Goal: Transaction & Acquisition: Book appointment/travel/reservation

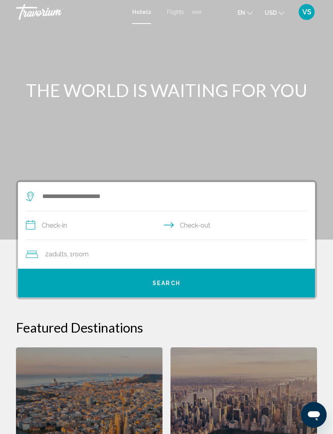
click at [303, 18] on div "VS" at bounding box center [307, 12] width 16 height 16
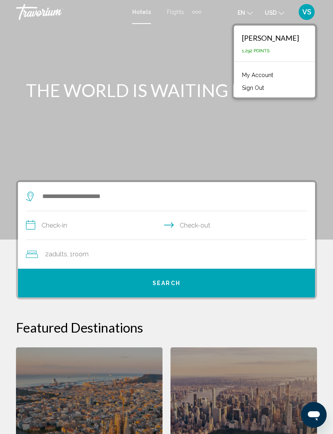
click at [286, 163] on div "Main content" at bounding box center [166, 120] width 333 height 240
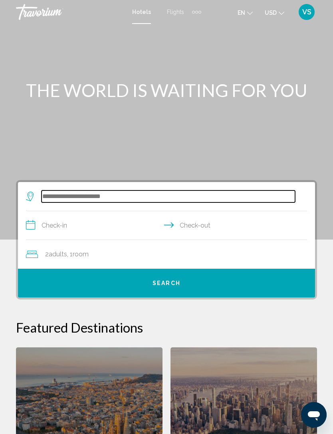
click at [258, 196] on input "Search widget" at bounding box center [169, 196] width 254 height 12
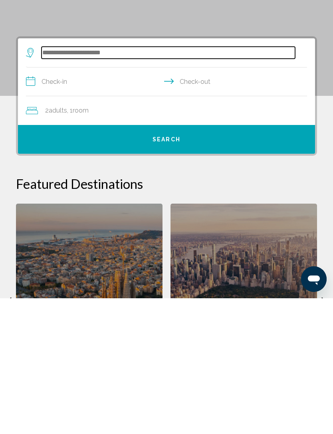
scroll to position [18, 0]
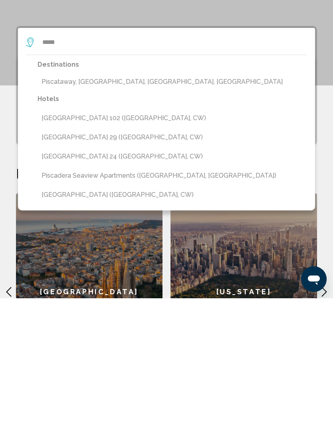
click at [140, 210] on button "Piscataway, Somerset, NJ, United States" at bounding box center [173, 217] width 270 height 15
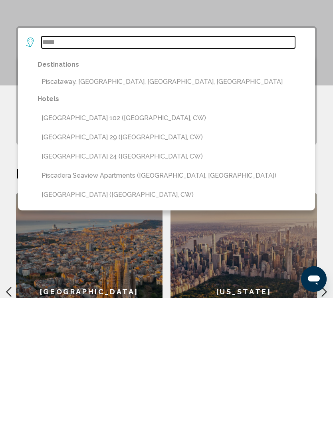
type input "**********"
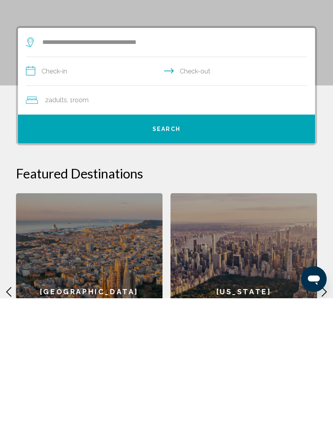
click at [116, 193] on input "**********" at bounding box center [168, 208] width 284 height 31
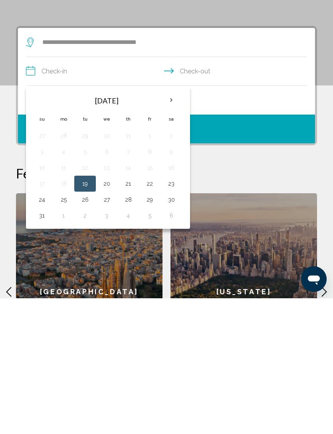
scroll to position [154, 0]
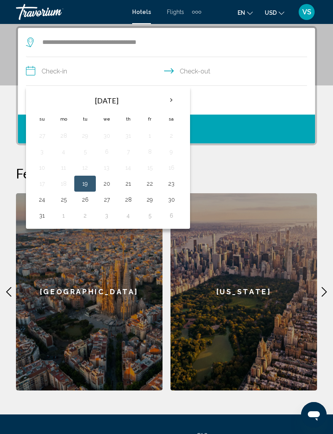
click at [173, 186] on button "23" at bounding box center [171, 183] width 13 height 11
click at [228, 70] on input "**********" at bounding box center [168, 72] width 284 height 31
click at [227, 73] on input "**********" at bounding box center [168, 72] width 284 height 31
click at [42, 202] on button "24" at bounding box center [42, 199] width 13 height 11
type input "**********"
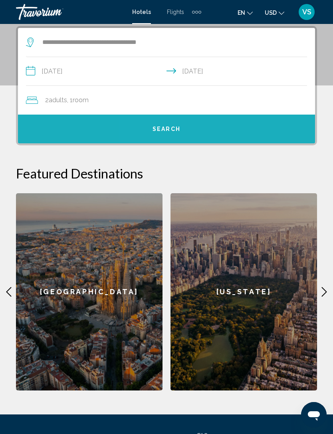
click at [171, 126] on span "Search" at bounding box center [167, 129] width 28 height 6
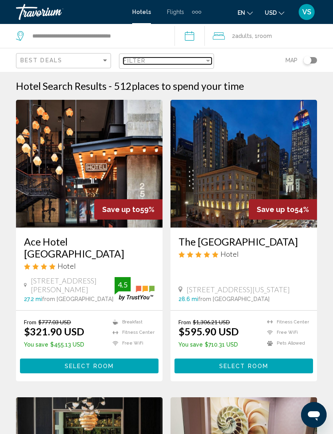
click at [189, 63] on div "Filter" at bounding box center [163, 61] width 81 height 6
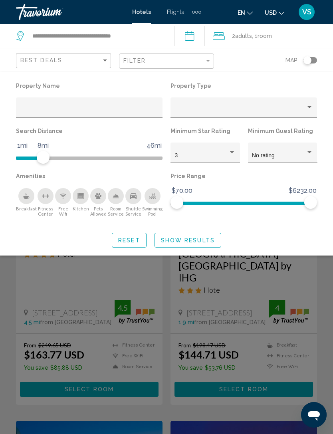
click at [206, 240] on span "Show Results" at bounding box center [188, 240] width 54 height 6
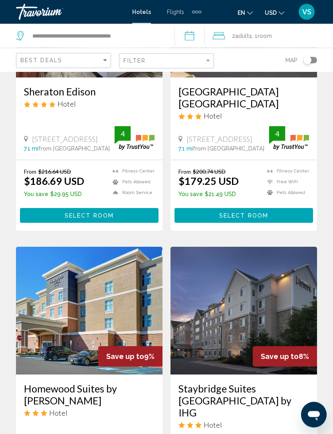
scroll to position [1373, 0]
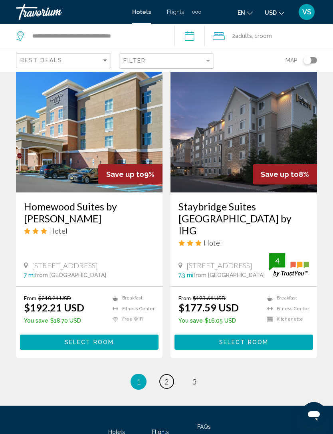
click at [167, 377] on span "2" at bounding box center [167, 381] width 4 height 9
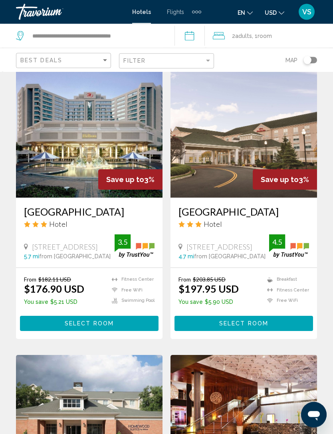
scroll to position [328, 0]
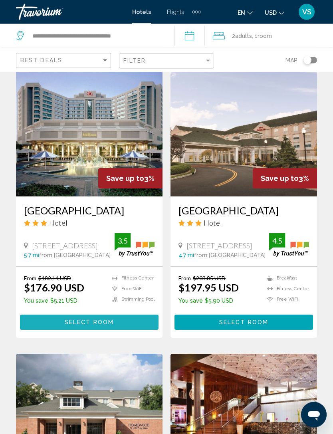
click at [97, 326] on span "Select Room" at bounding box center [89, 323] width 49 height 6
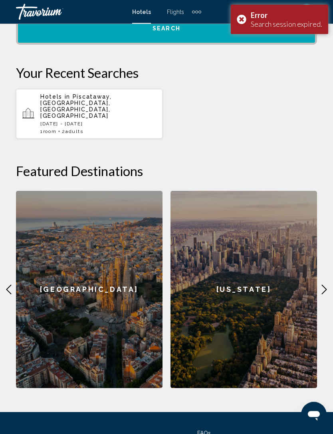
scroll to position [254, 0]
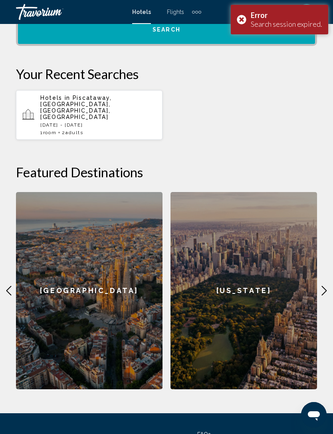
click at [127, 109] on div "Hotels in Piscataway, Somerset, NJ, United States Sat, 23 Aug - Sun, 24 Aug 1 R…" at bounding box center [98, 115] width 116 height 41
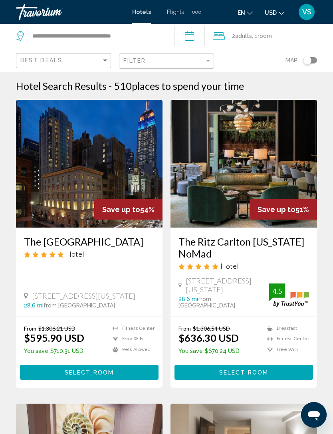
click at [191, 56] on div "Filter" at bounding box center [167, 61] width 88 height 15
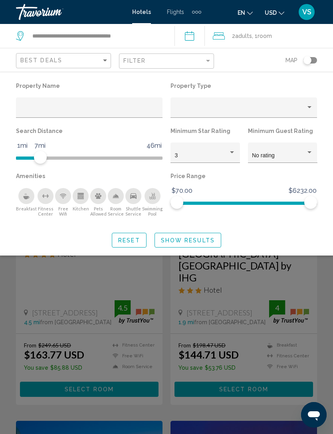
click at [188, 242] on span "Show Results" at bounding box center [188, 240] width 54 height 6
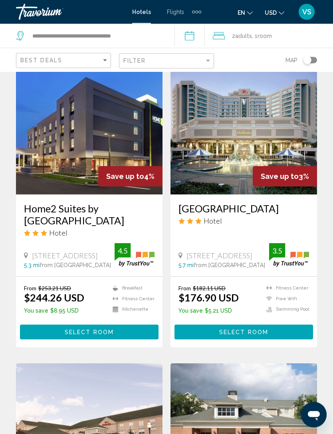
scroll to position [1248, 0]
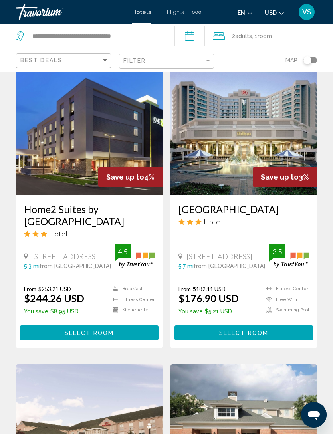
click at [274, 325] on button "Select Room" at bounding box center [244, 332] width 139 height 15
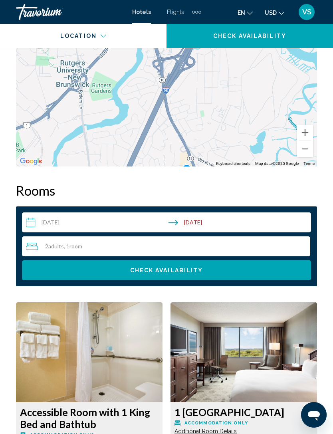
scroll to position [1120, 0]
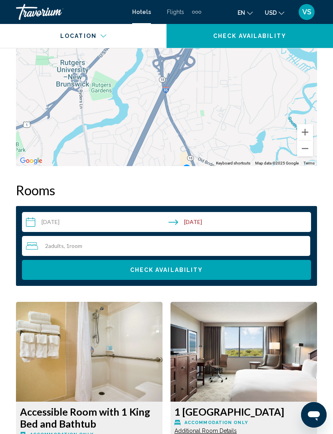
click at [111, 224] on input "**********" at bounding box center [168, 223] width 292 height 22
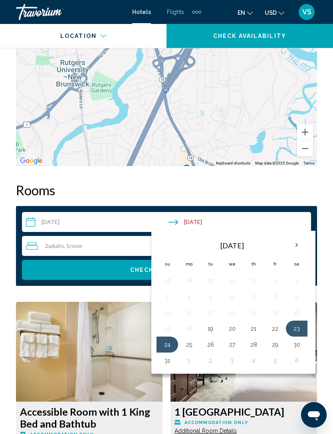
click at [277, 115] on div "To activate drag with keyboard, press Alt + Enter. Once in keyboard drag state,…" at bounding box center [166, 47] width 301 height 240
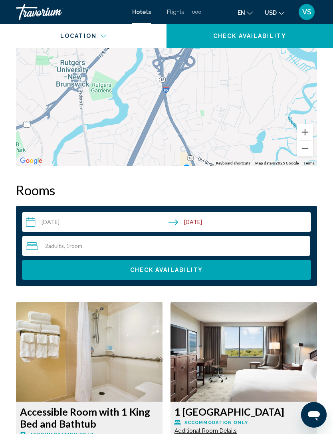
click at [268, 264] on button "Check Availability" at bounding box center [166, 270] width 289 height 20
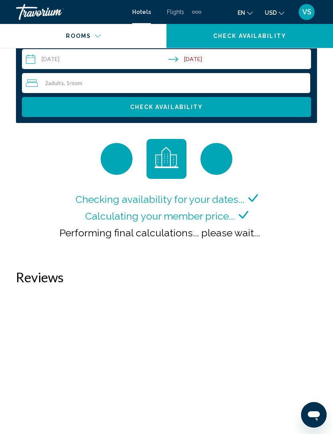
scroll to position [1283, 0]
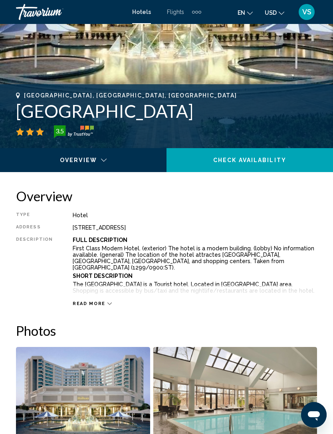
click at [277, 155] on button "Check Availability" at bounding box center [250, 160] width 167 height 24
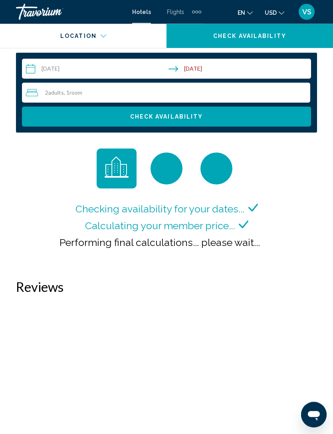
scroll to position [1230, 0]
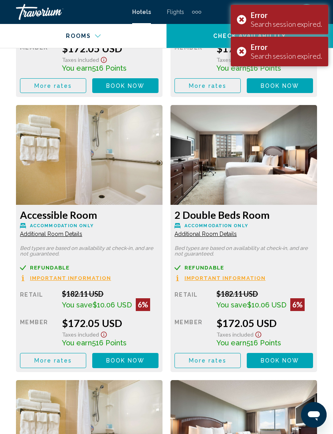
scroll to position [1601, 0]
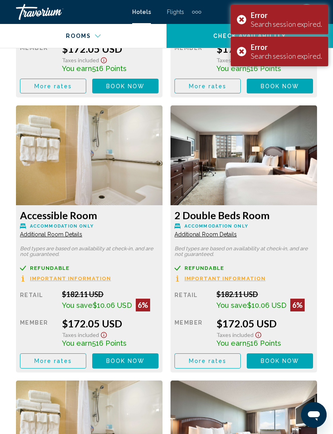
click at [111, 280] on span "Important Information" at bounding box center [70, 278] width 81 height 5
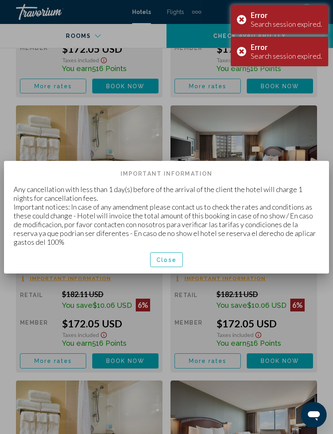
scroll to position [0, 0]
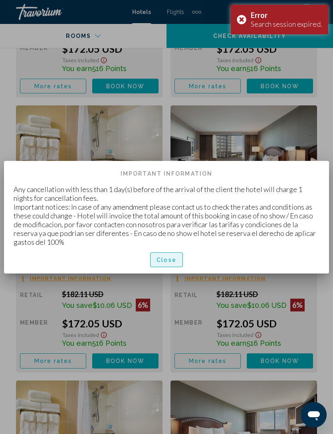
click at [179, 264] on button "Close" at bounding box center [166, 259] width 33 height 15
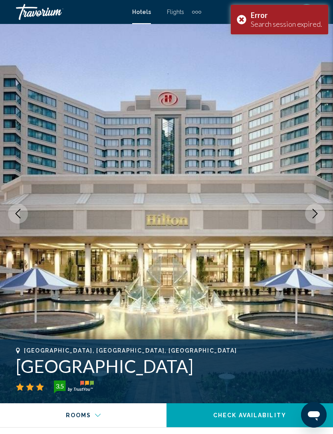
scroll to position [1601, 0]
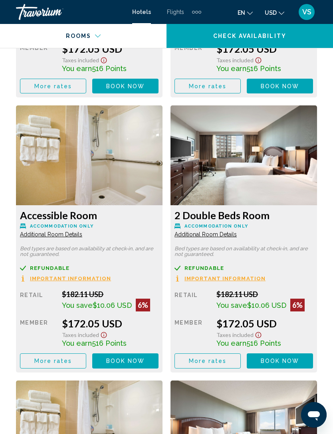
click at [145, 89] on span "Book now" at bounding box center [125, 86] width 39 height 6
